Goal: Task Accomplishment & Management: Use online tool/utility

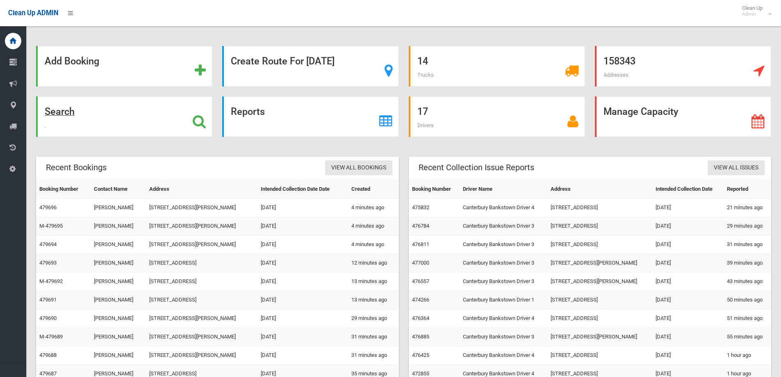
click at [197, 118] on icon at bounding box center [199, 121] width 13 height 14
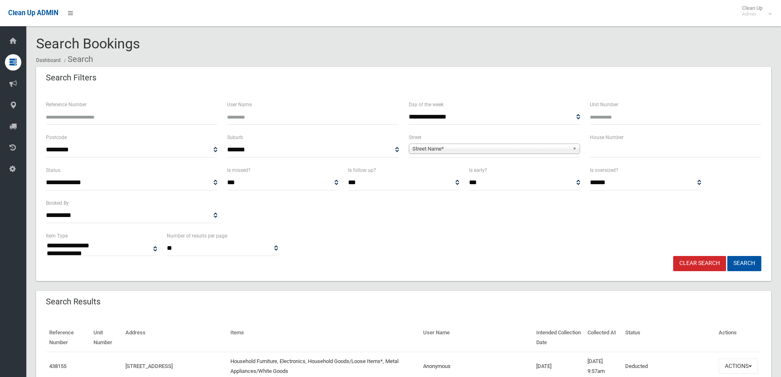
select select
click at [621, 150] on input "text" at bounding box center [675, 149] width 171 height 15
type input "***"
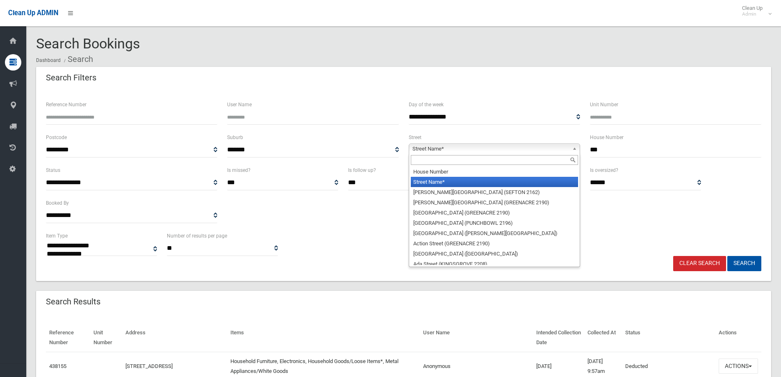
click at [572, 149] on b at bounding box center [575, 148] width 7 height 9
click at [533, 161] on input "text" at bounding box center [494, 160] width 167 height 10
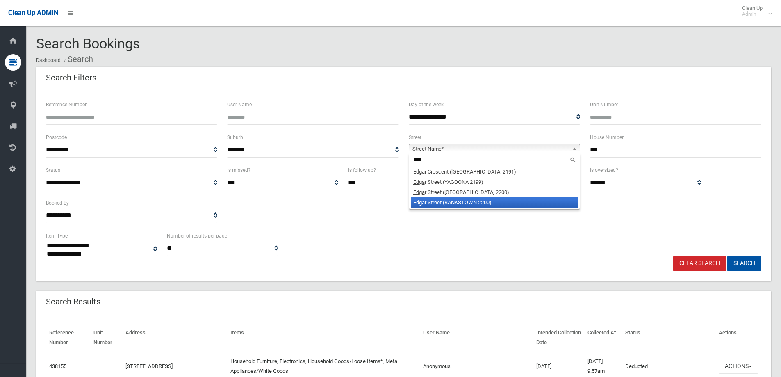
type input "****"
click at [486, 201] on li "[GEOGRAPHIC_DATA] (BANKSTOWN 2200)" at bounding box center [494, 202] width 167 height 10
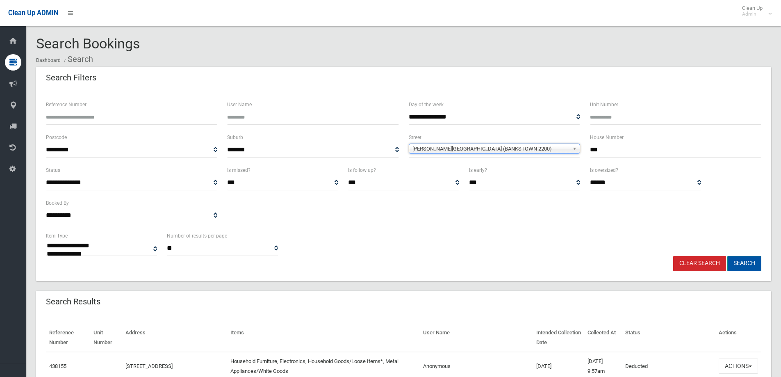
click at [741, 262] on button "Search" at bounding box center [744, 263] width 34 height 15
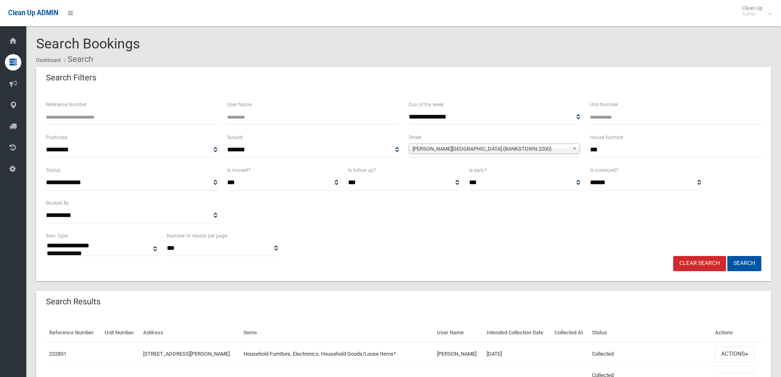
select select
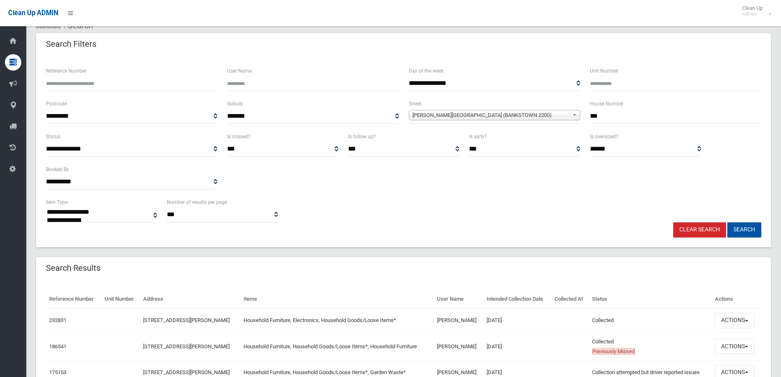
scroll to position [80, 0]
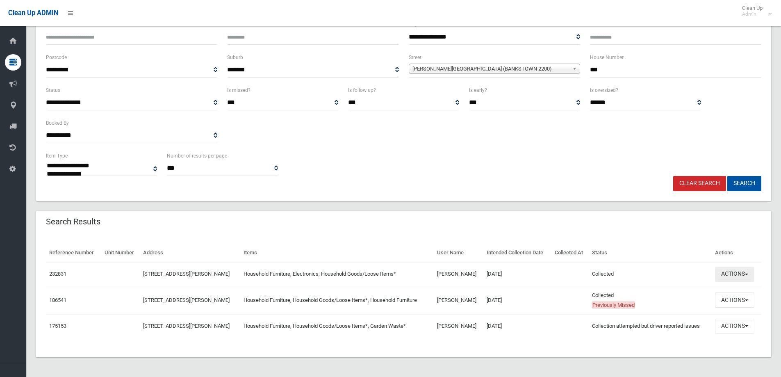
click at [748, 273] on span "button" at bounding box center [746, 274] width 3 height 2
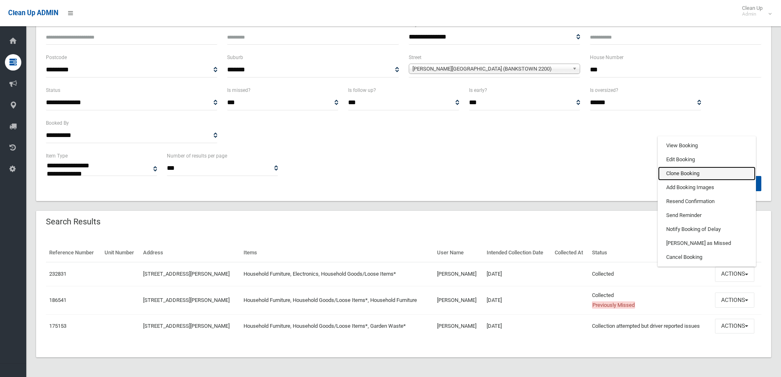
click at [708, 175] on link "Clone Booking" at bounding box center [707, 173] width 98 height 14
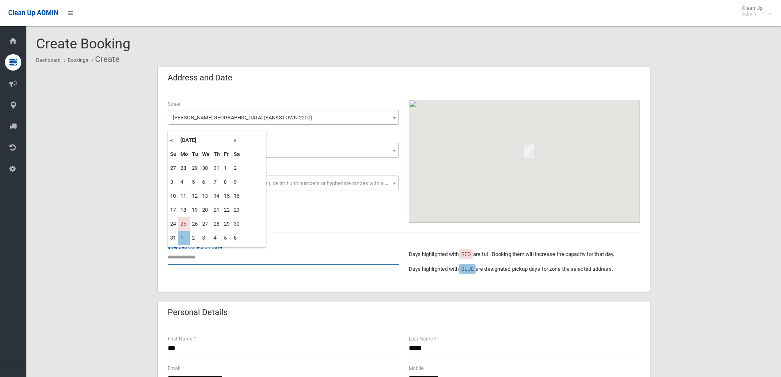
click at [194, 254] on input "text" at bounding box center [283, 256] width 231 height 15
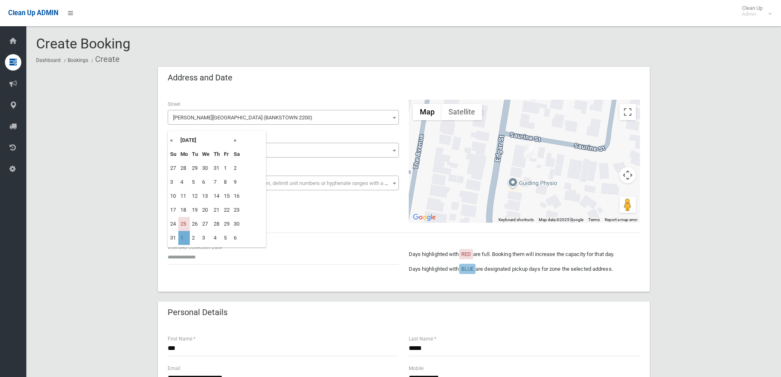
click at [186, 238] on td "1" at bounding box center [183, 238] width 11 height 14
type input "**********"
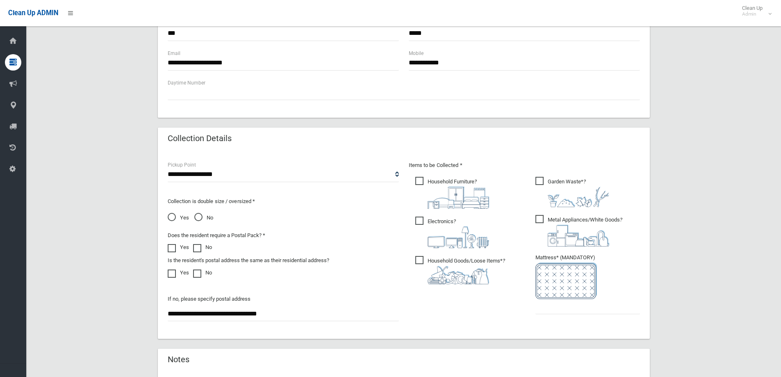
scroll to position [369, 0]
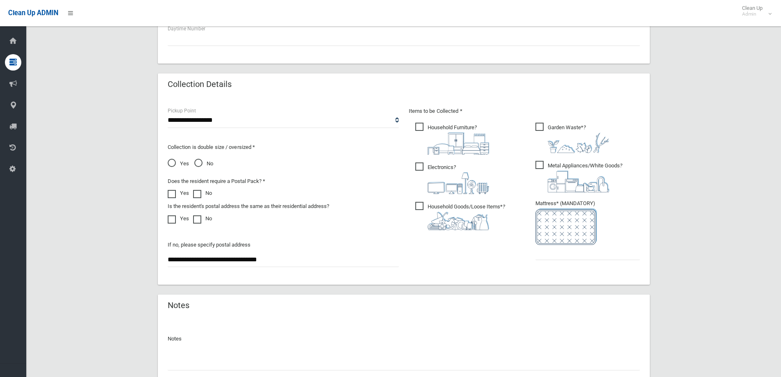
click at [540, 163] on span "Metal Appliances/White Goods ?" at bounding box center [578, 177] width 87 height 32
click at [547, 257] on input "text" at bounding box center [587, 252] width 104 height 15
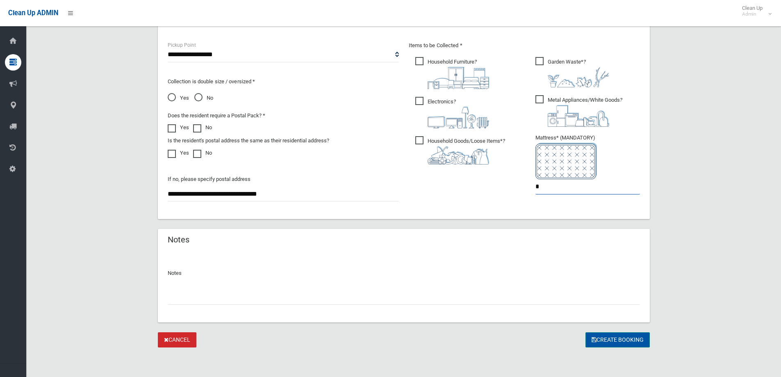
type input "*"
click at [621, 336] on button "Create Booking" at bounding box center [617, 339] width 64 height 15
